Goal: Transaction & Acquisition: Purchase product/service

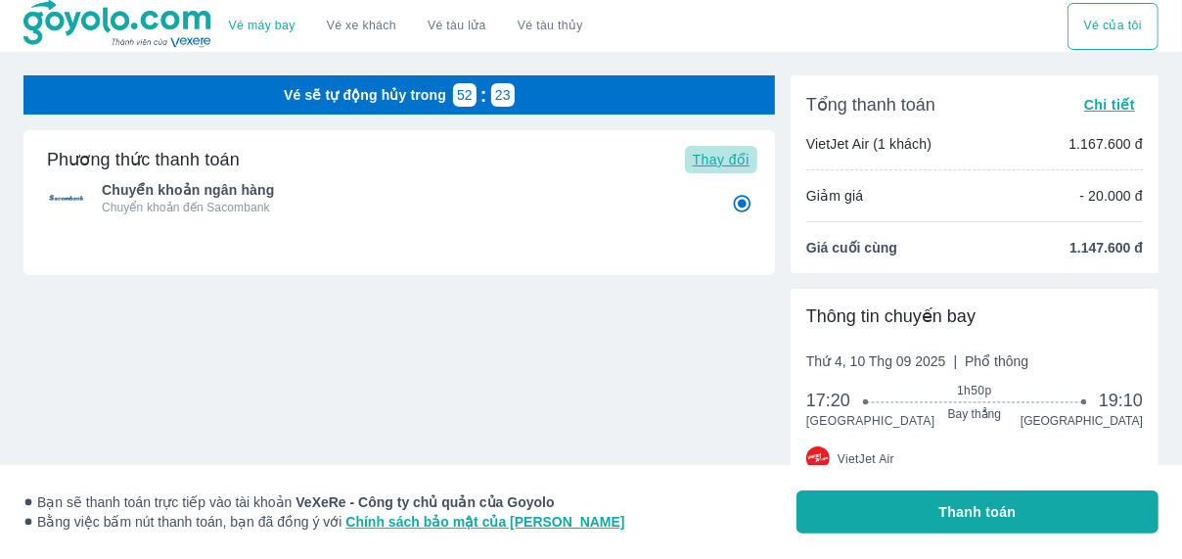
click at [726, 166] on span "Thay đổi" at bounding box center [721, 160] width 57 height 16
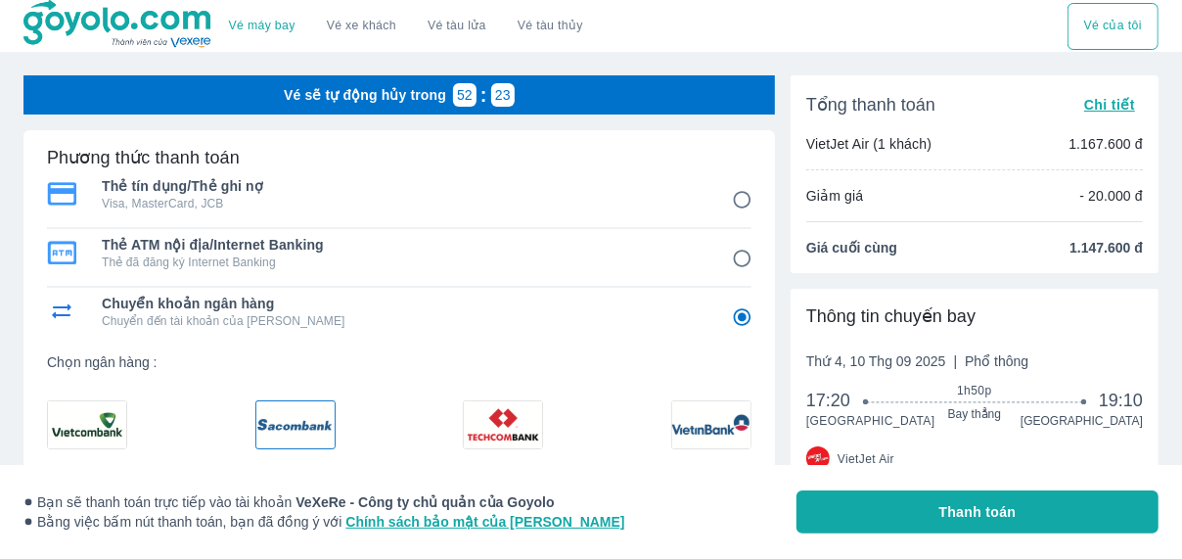
radio input "false"
click at [459, 261] on p "Thẻ đã đăng ký Internet Banking" at bounding box center [403, 262] width 603 height 16
radio input "true"
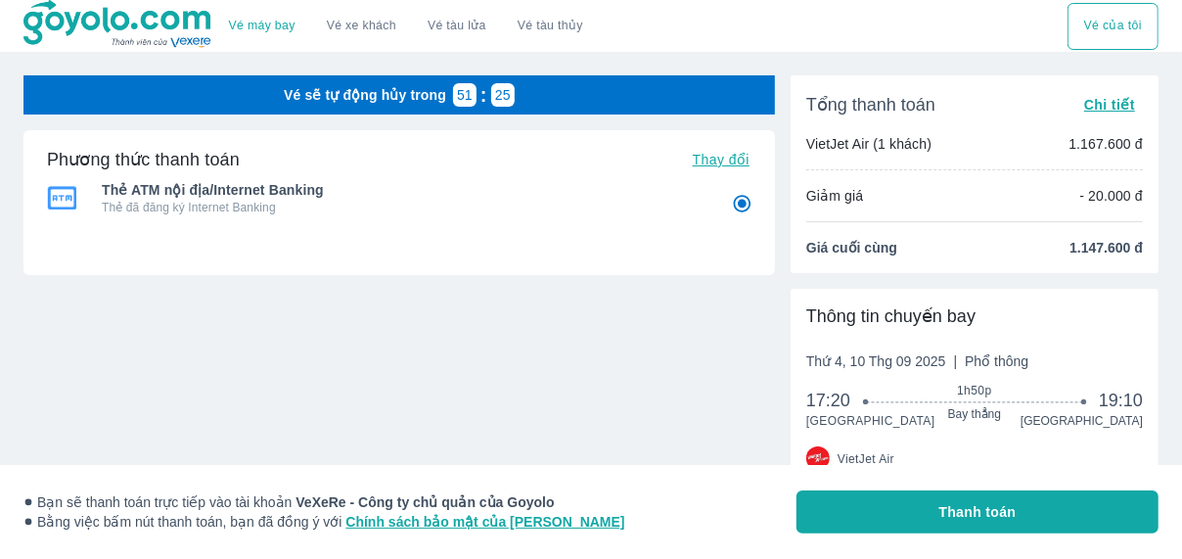
click at [701, 175] on div "Thẻ ATM nội địa/Internet Banking Thẻ đã đăng ký Internet Banking" at bounding box center [399, 197] width 704 height 47
click at [703, 163] on span "Thay đổi" at bounding box center [721, 160] width 57 height 16
radio input "false"
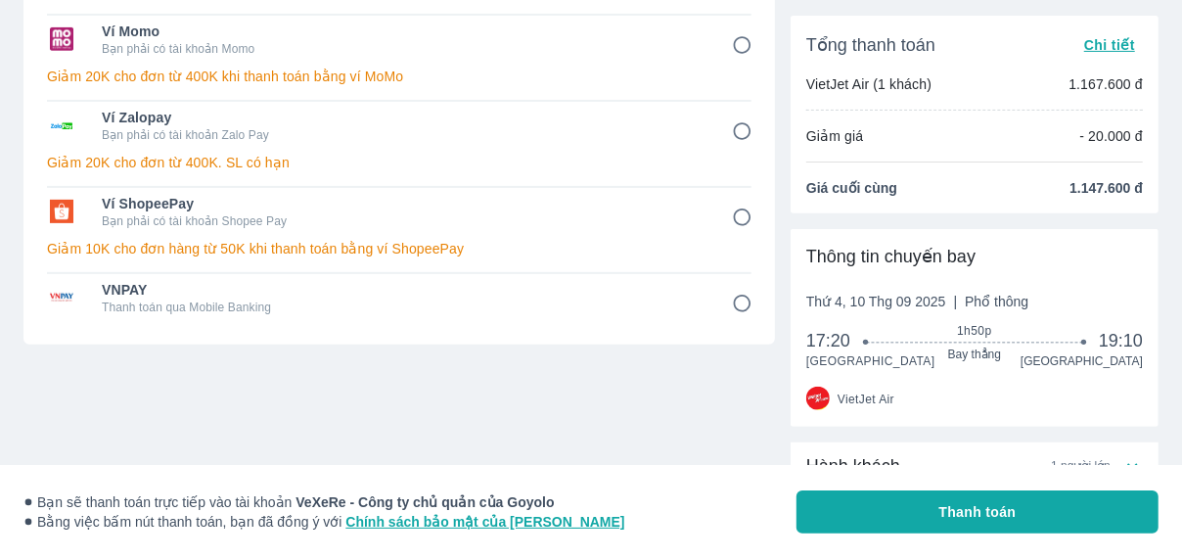
scroll to position [430, 0]
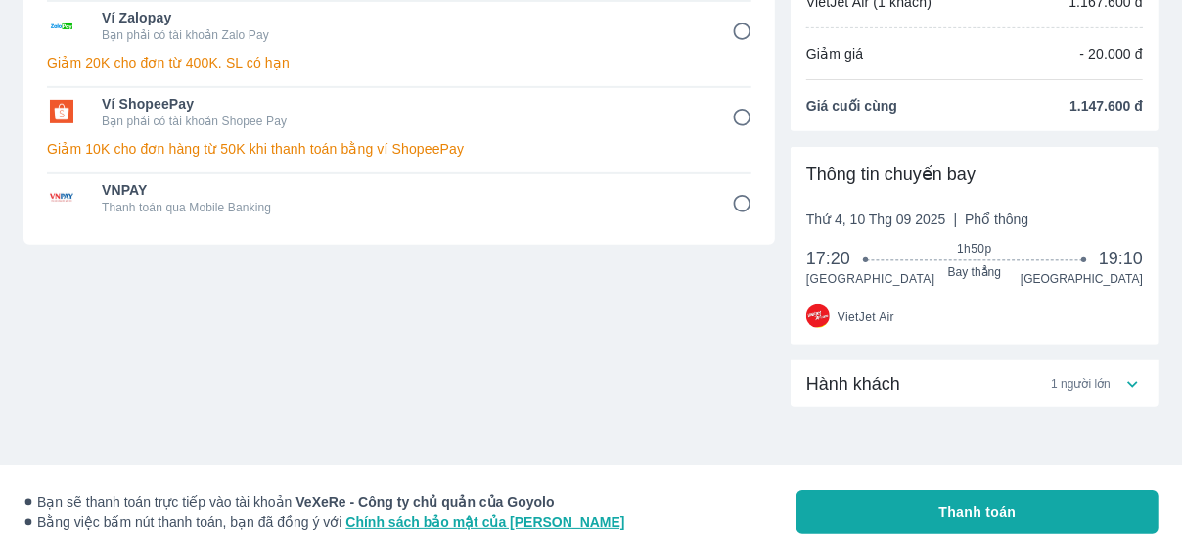
click at [736, 207] on input "8" at bounding box center [742, 204] width 38 height 38
radio input "false"
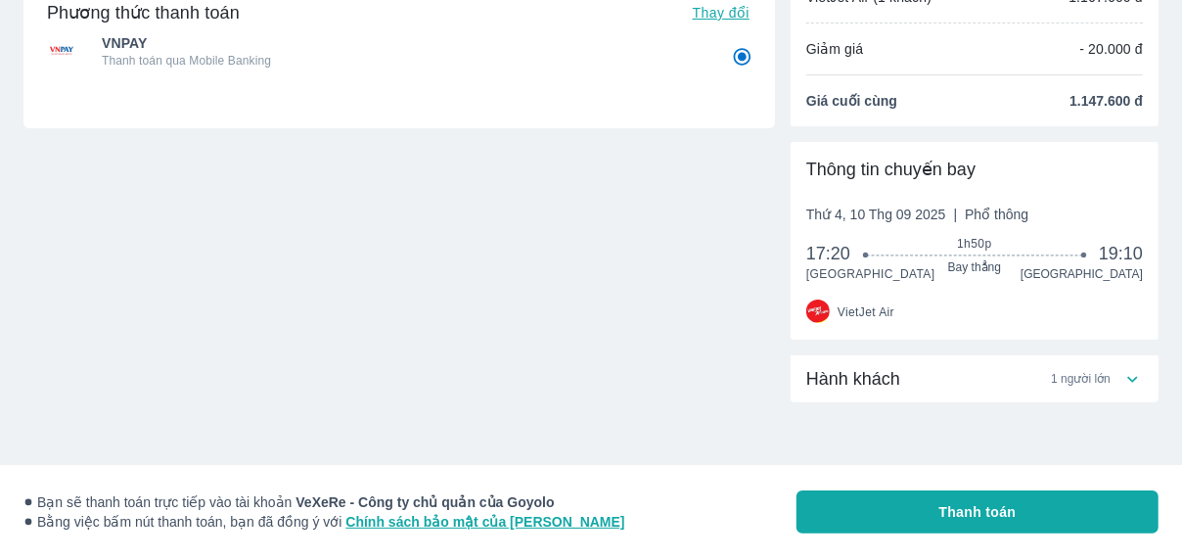
scroll to position [0, 0]
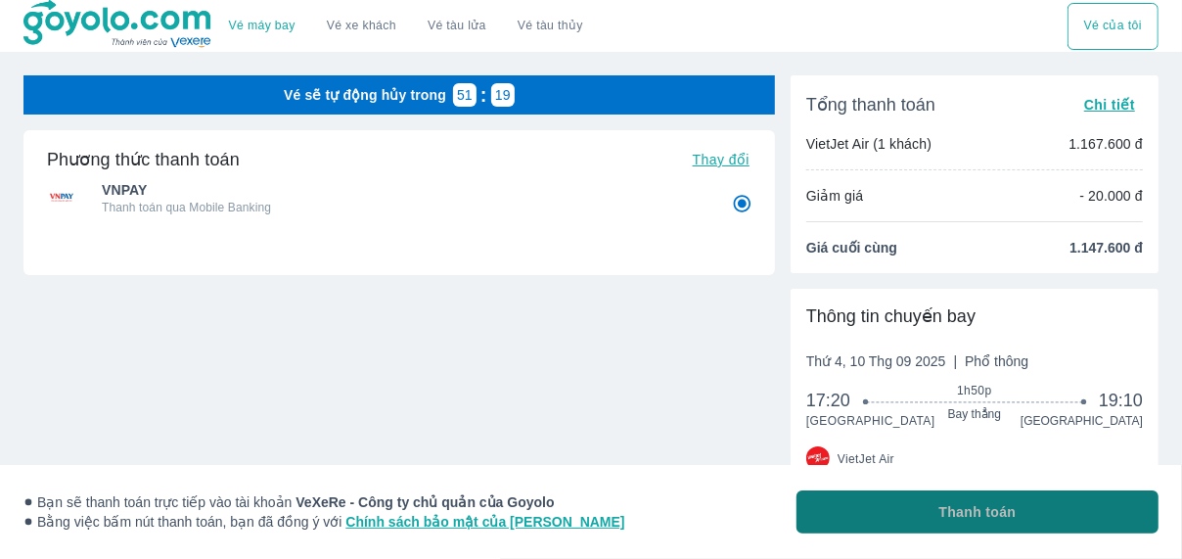
click at [888, 512] on button "Thanh toán" at bounding box center [977, 511] width 362 height 43
radio input "true"
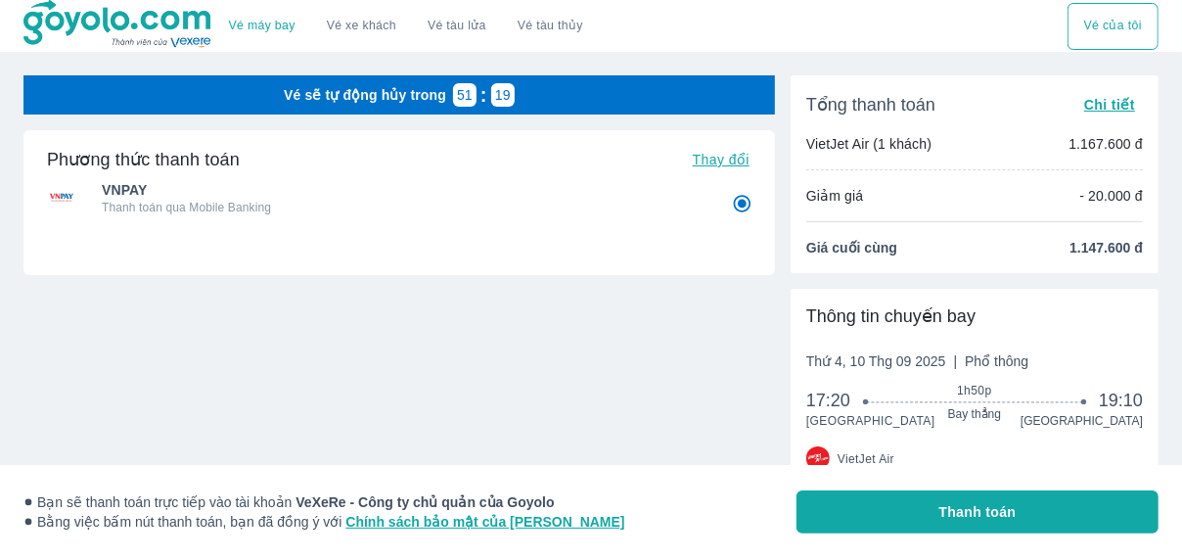
radio input "false"
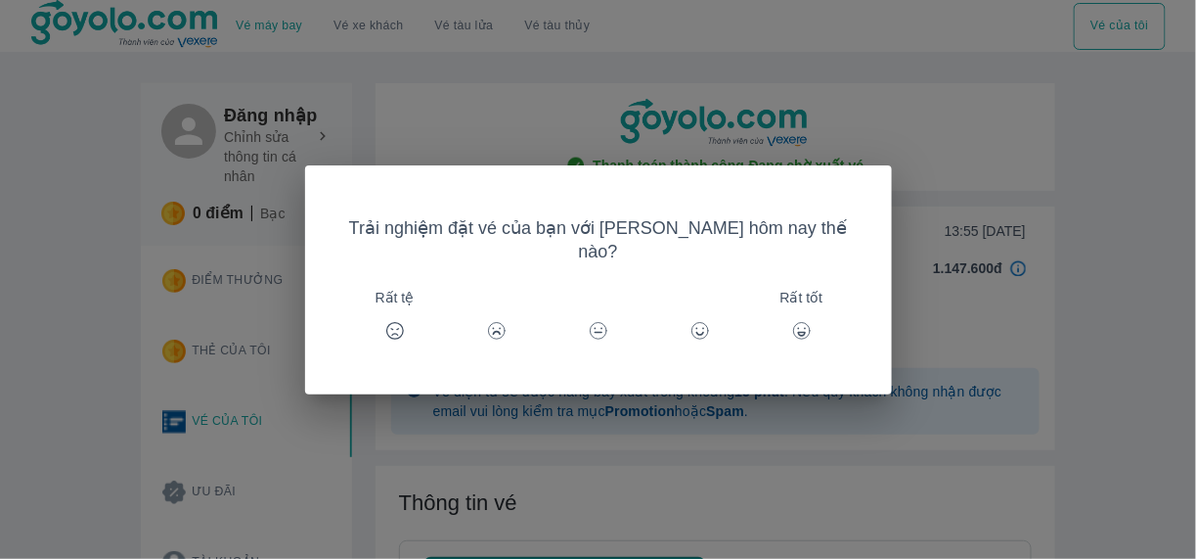
click at [792, 321] on icon at bounding box center [802, 331] width 20 height 20
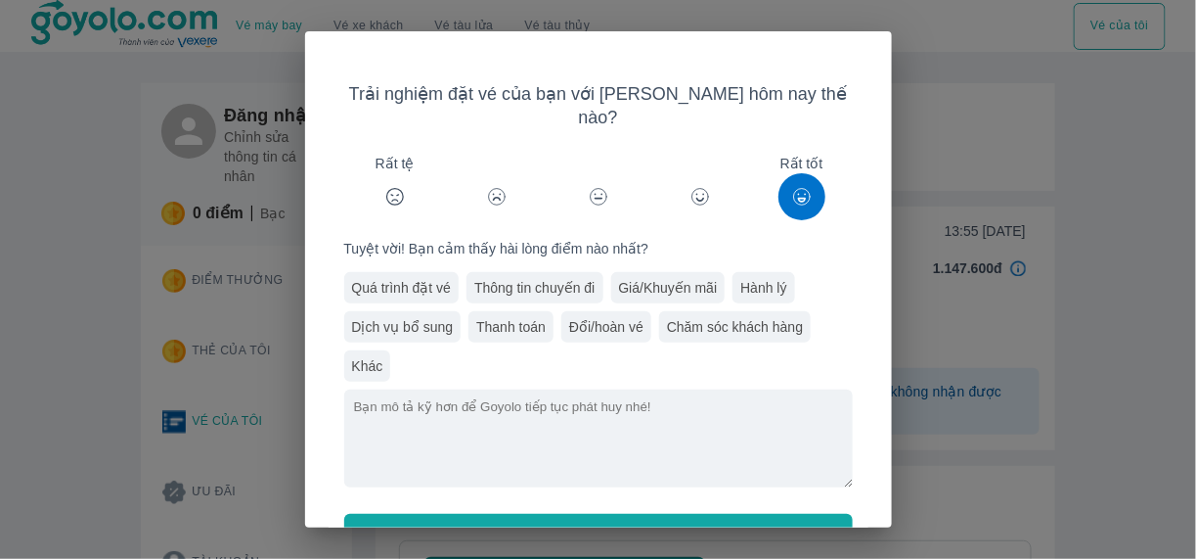
click at [523, 311] on div "Thanh toán" at bounding box center [511, 326] width 85 height 31
click at [624, 514] on button "Gửi" at bounding box center [598, 535] width 509 height 43
